Goal: Check status: Check status

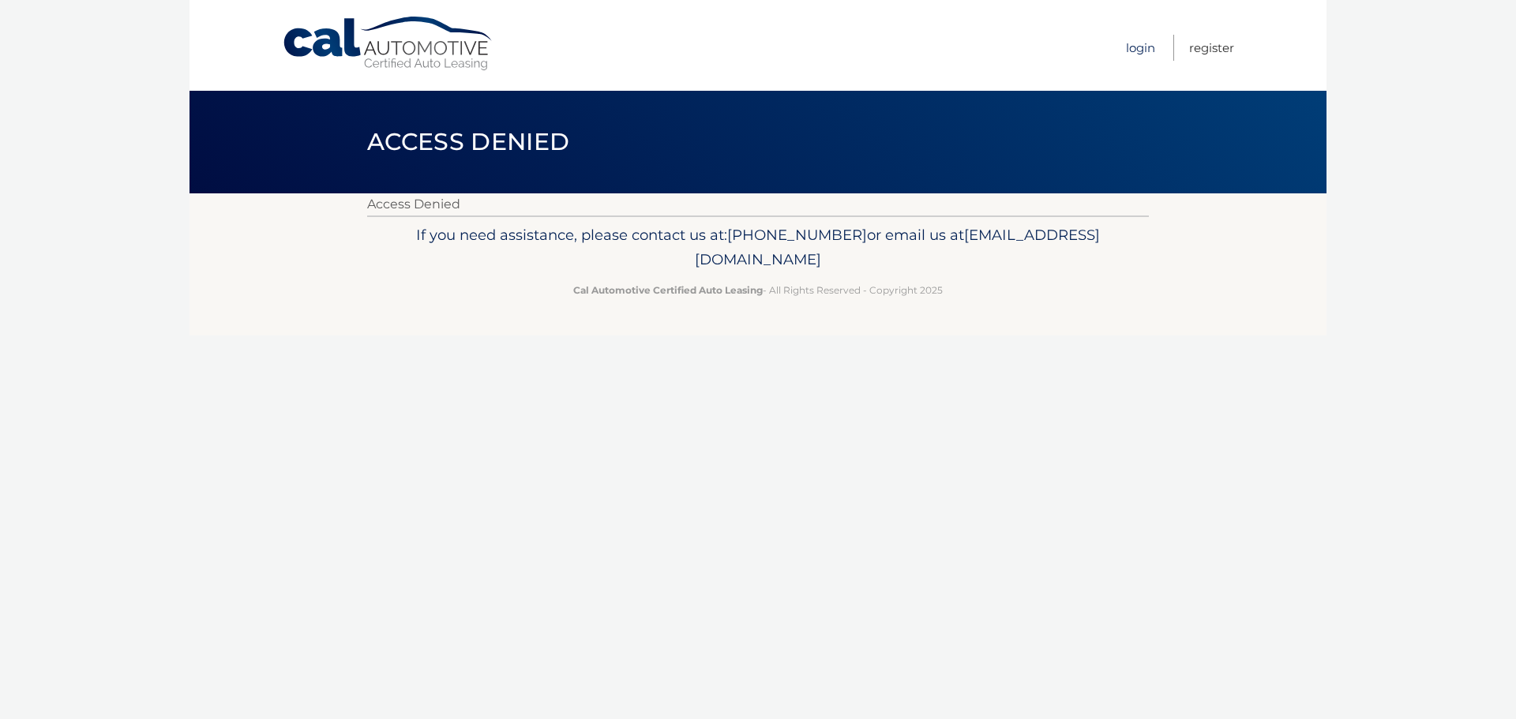
click at [1136, 44] on link "Login" at bounding box center [1140, 48] width 29 height 26
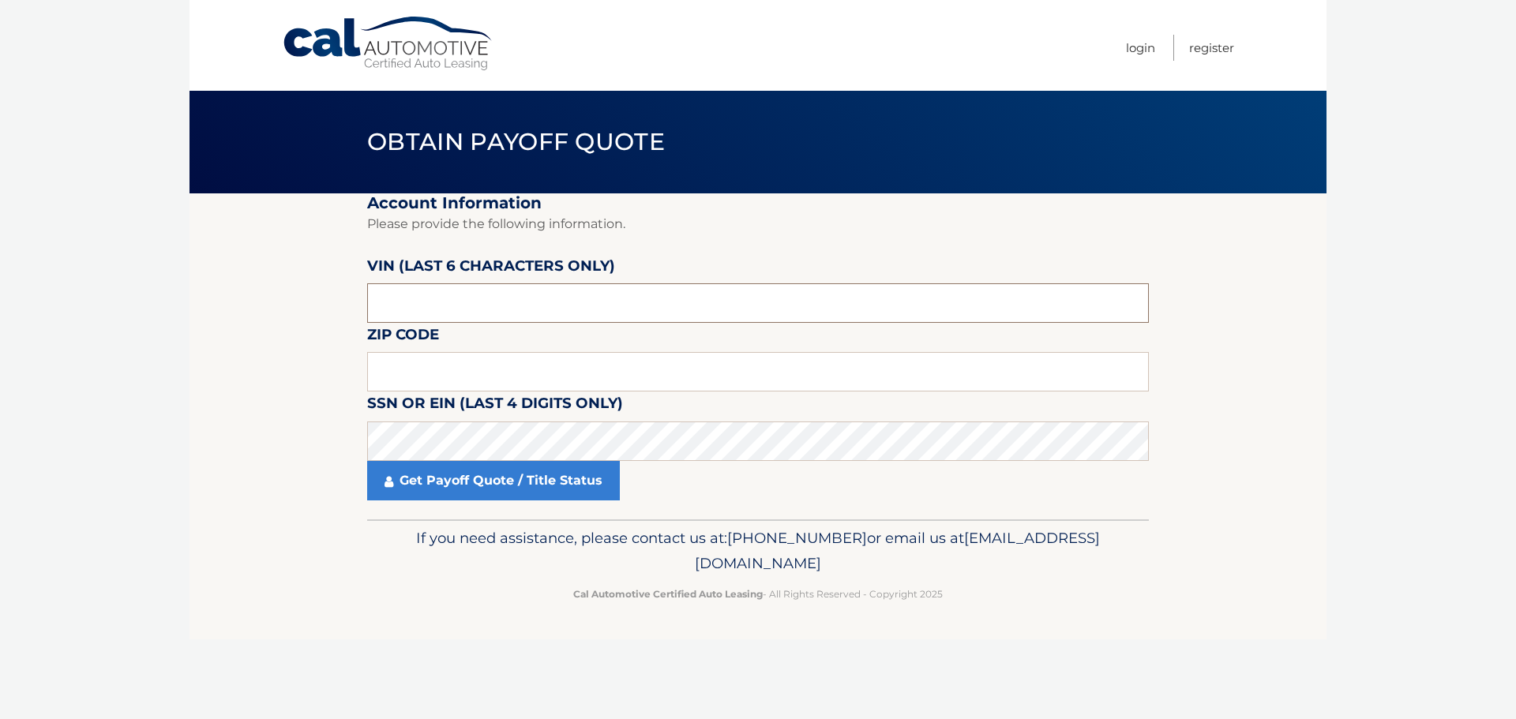
click at [430, 296] on input "text" at bounding box center [757, 302] width 781 height 39
type input "002813"
type input "11722"
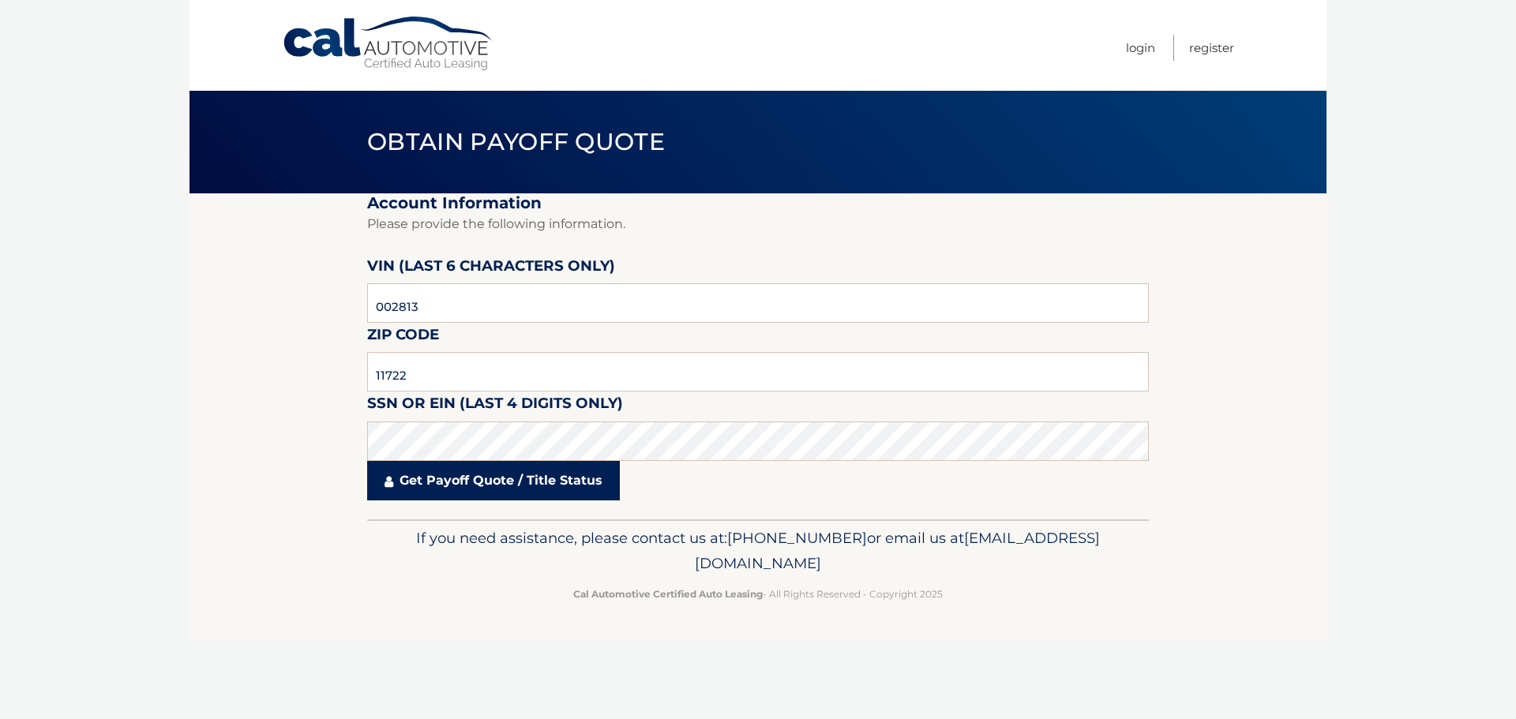
click at [445, 475] on link "Get Payoff Quote / Title Status" at bounding box center [493, 480] width 253 height 39
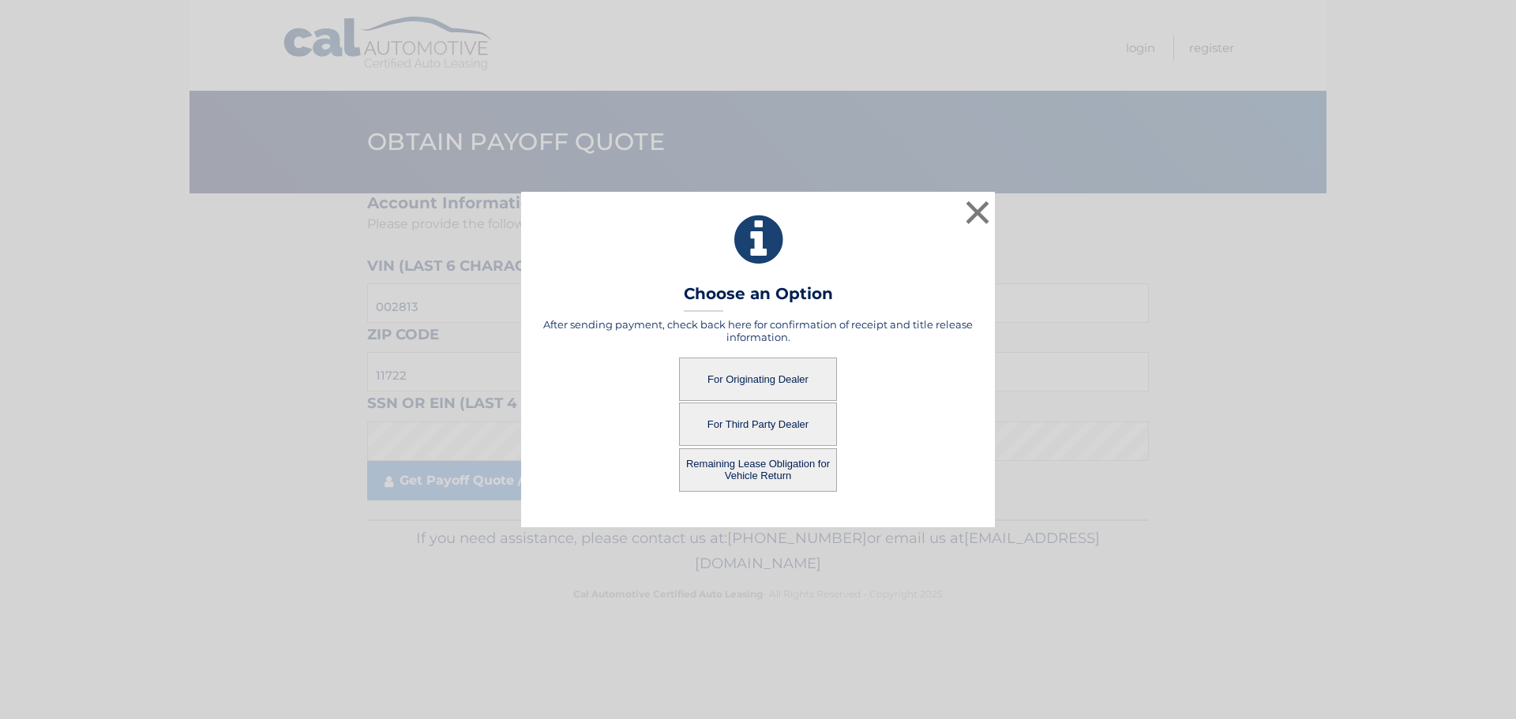
click at [733, 374] on button "For Originating Dealer" at bounding box center [758, 379] width 158 height 43
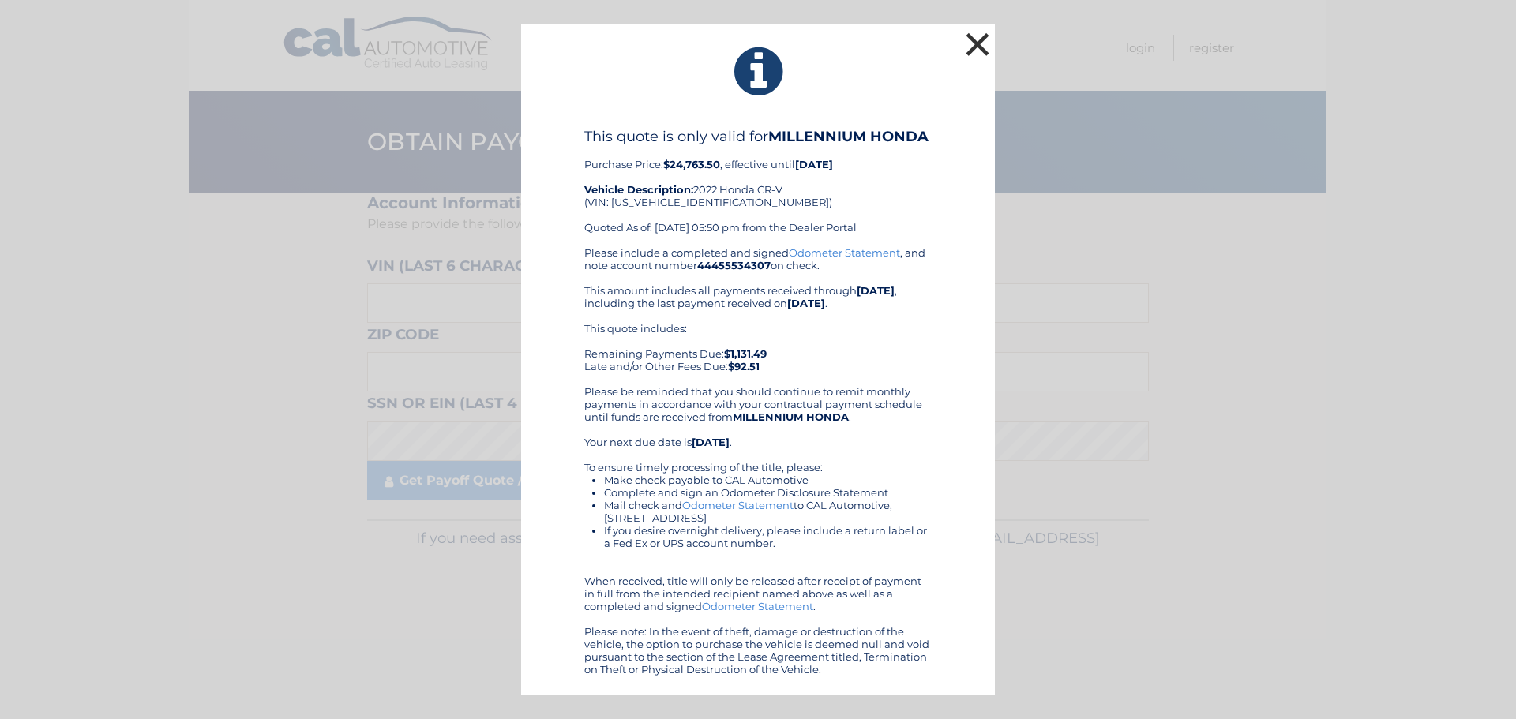
click at [977, 40] on button "×" at bounding box center [977, 44] width 32 height 32
click at [980, 33] on button "×" at bounding box center [977, 44] width 32 height 32
